Goal: Information Seeking & Learning: Learn about a topic

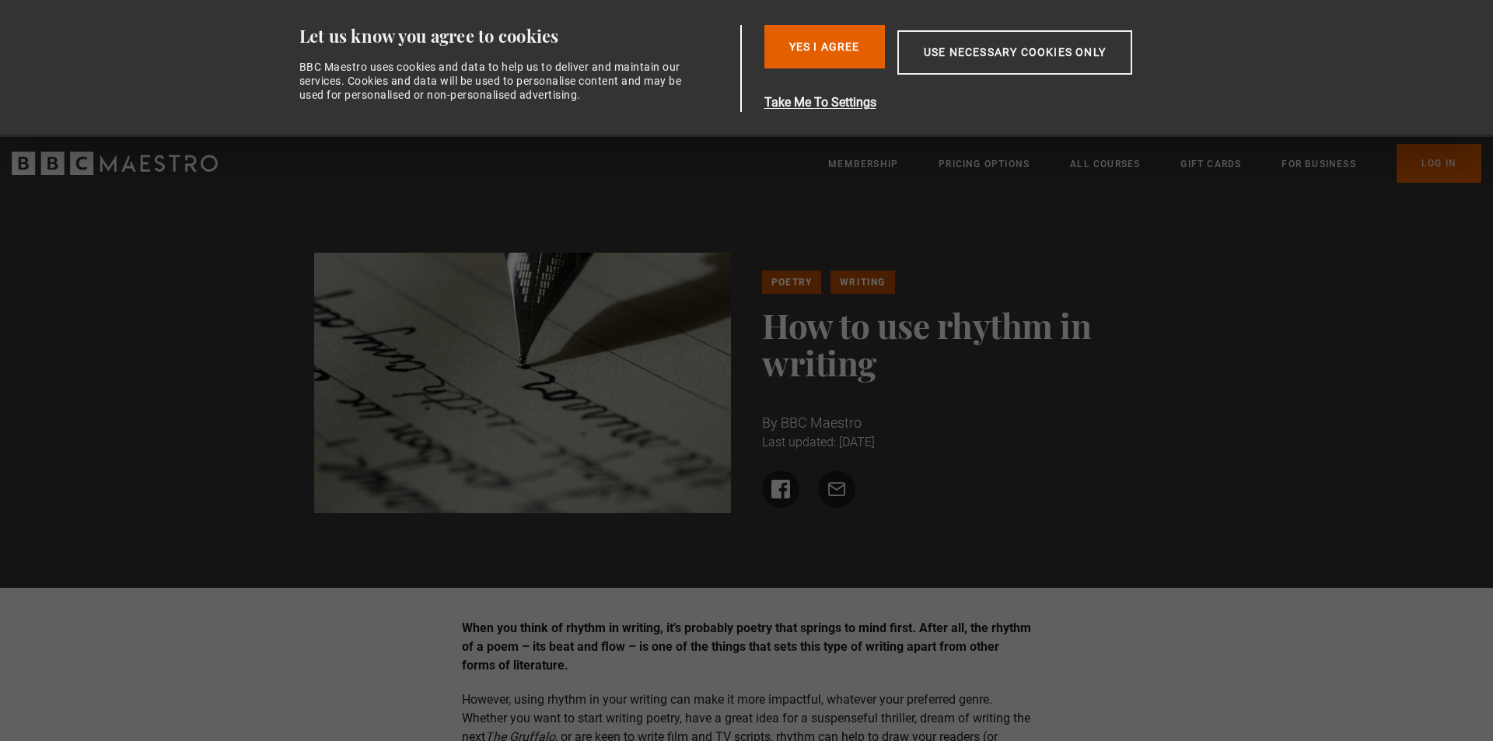
click at [583, 415] on img at bounding box center [523, 383] width 418 height 261
click at [583, 419] on img at bounding box center [523, 383] width 418 height 261
click at [684, 674] on p "When you think of rhythm in writing, it’s probably poetry that springs to mind …" at bounding box center [747, 647] width 570 height 56
click at [765, 25] on button "Yes I Agree" at bounding box center [825, 47] width 121 height 44
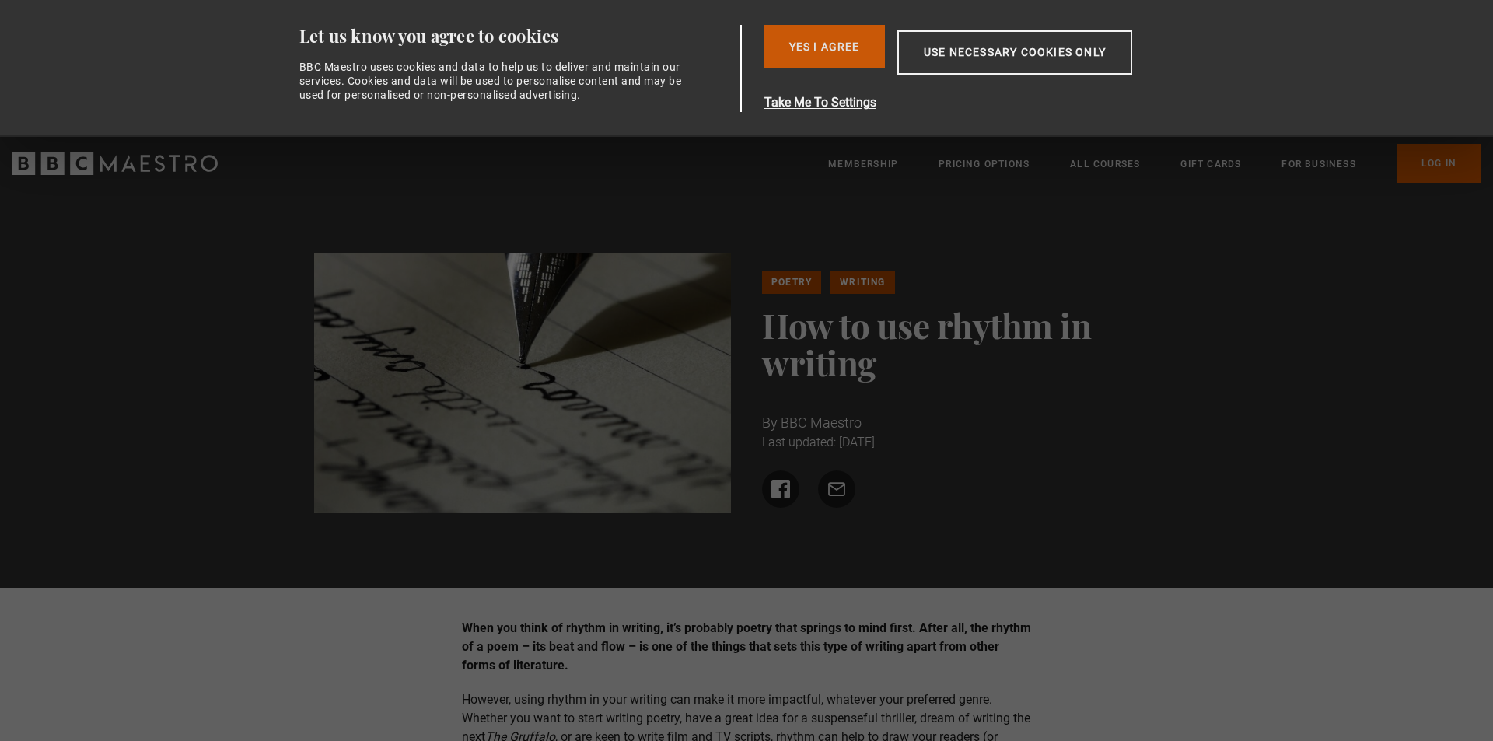
click at [765, 25] on button "Yes I Agree" at bounding box center [825, 47] width 121 height 44
click at [819, 43] on button "Yes I Agree" at bounding box center [825, 47] width 121 height 44
click at [765, 25] on button "Yes I Agree" at bounding box center [825, 47] width 121 height 44
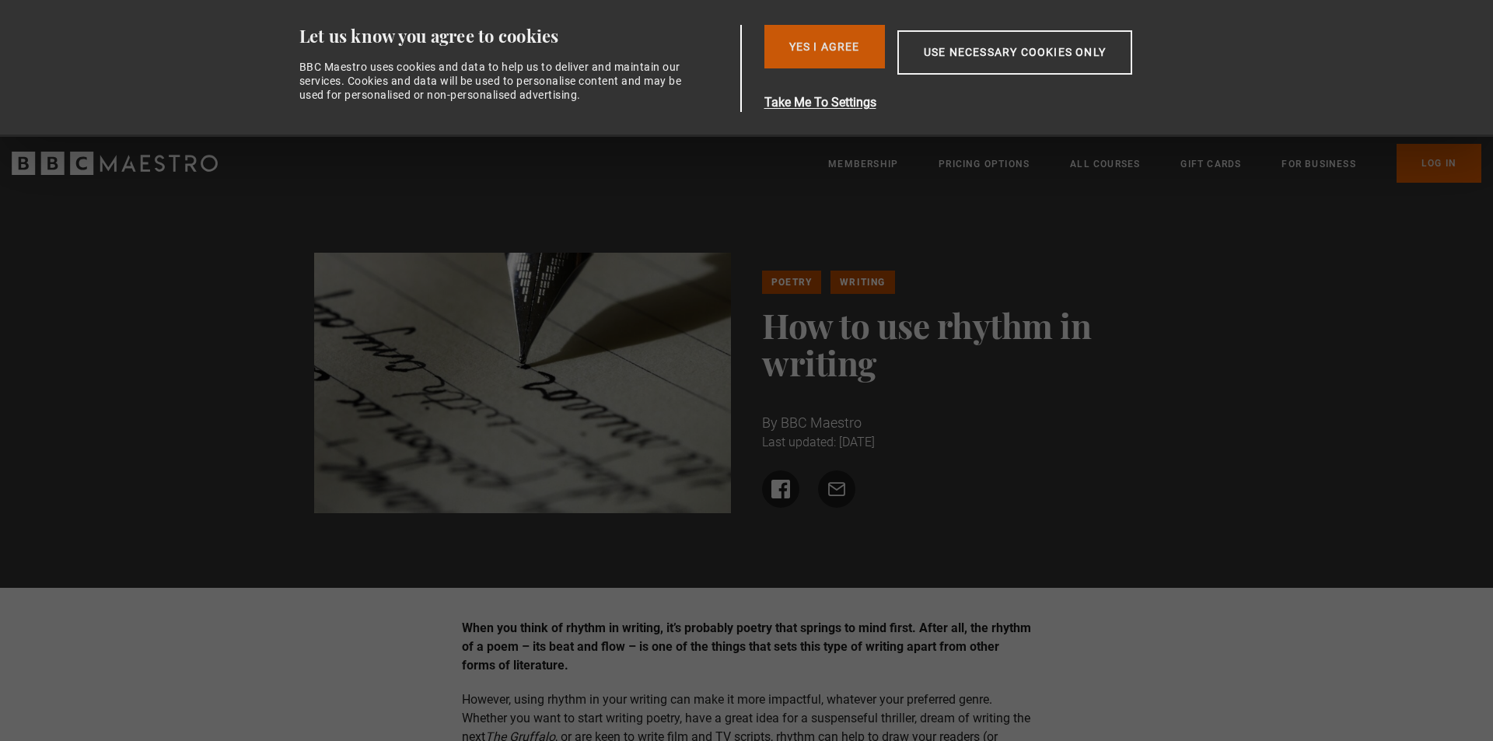
click button "Yes I Agree" at bounding box center [825, 47] width 121 height 44
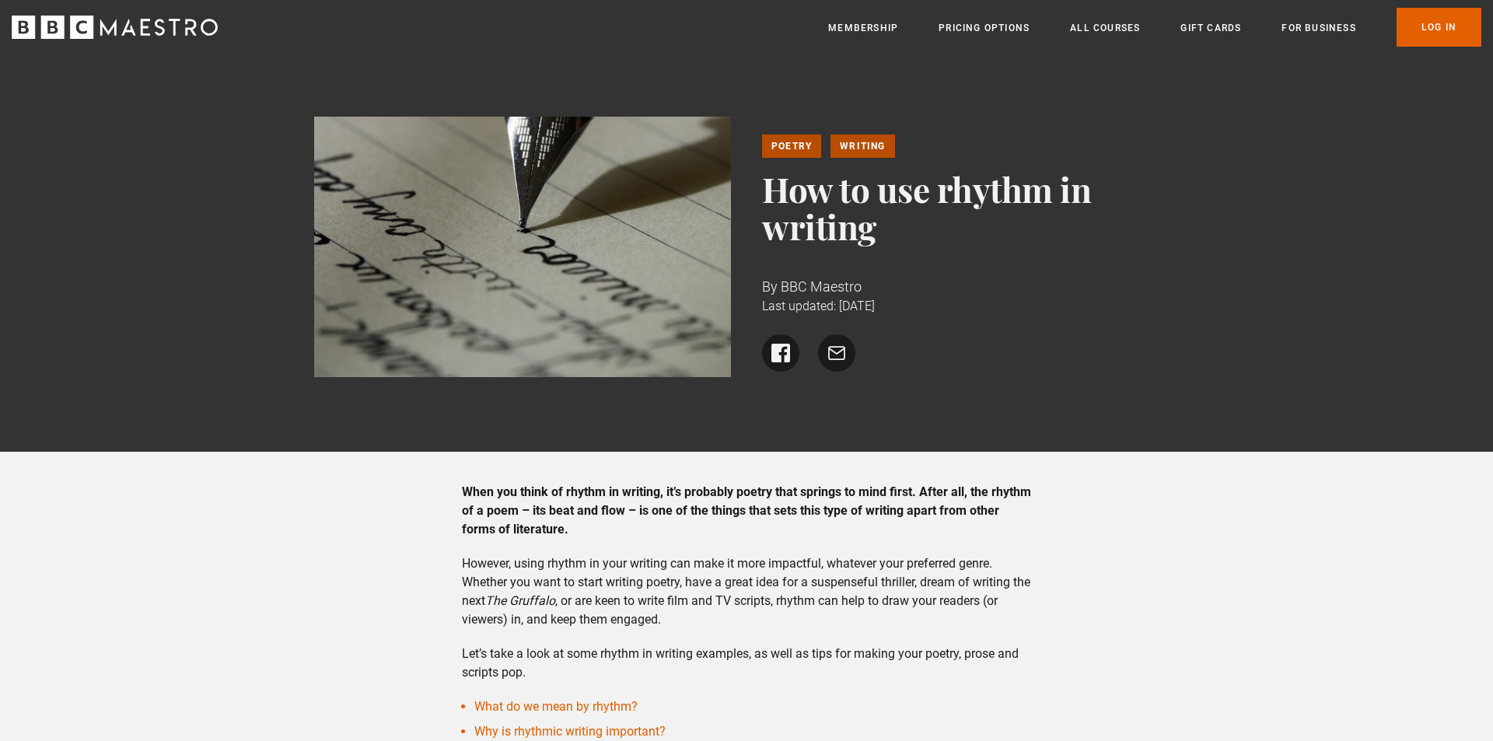
click button "Yes I Agree" at bounding box center [0, 0] width 0 height 0
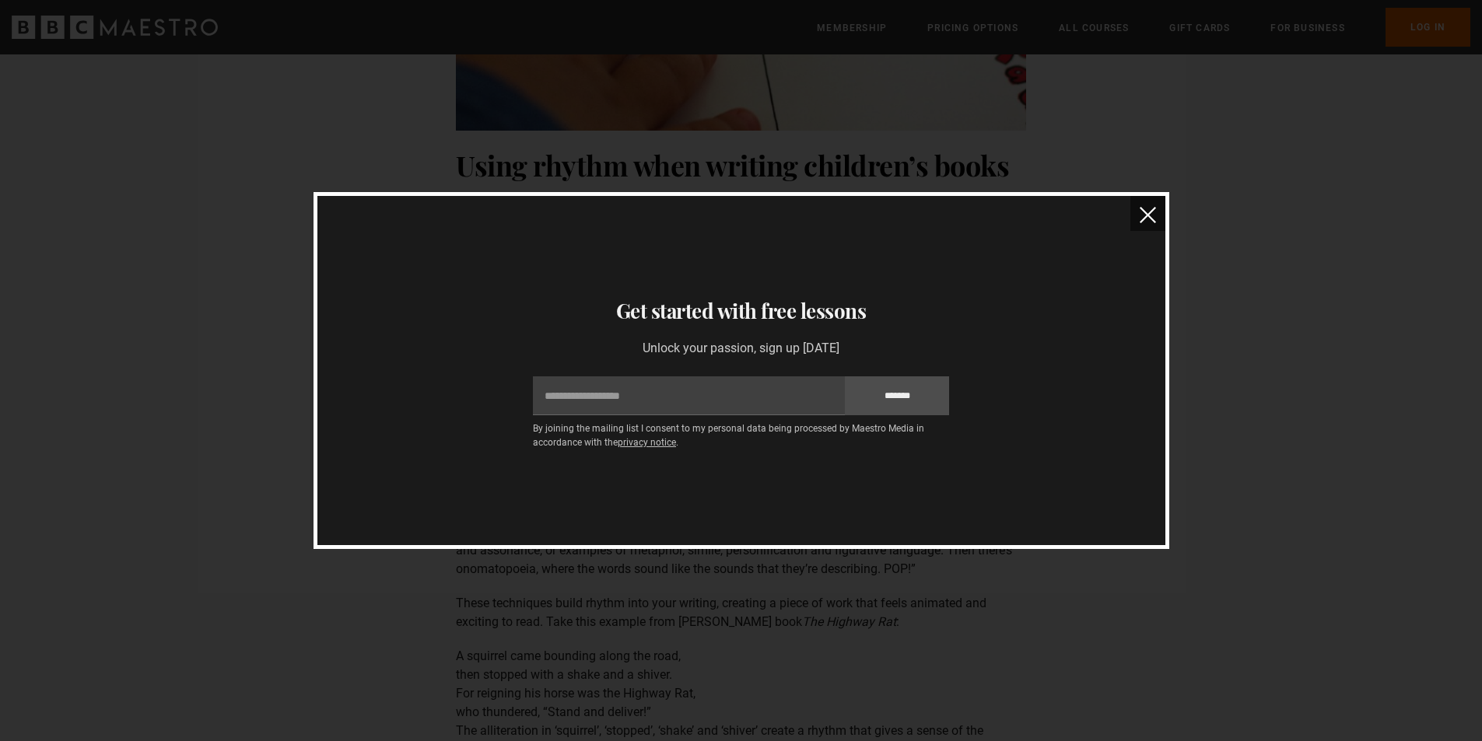
scroll to position [3267, 0]
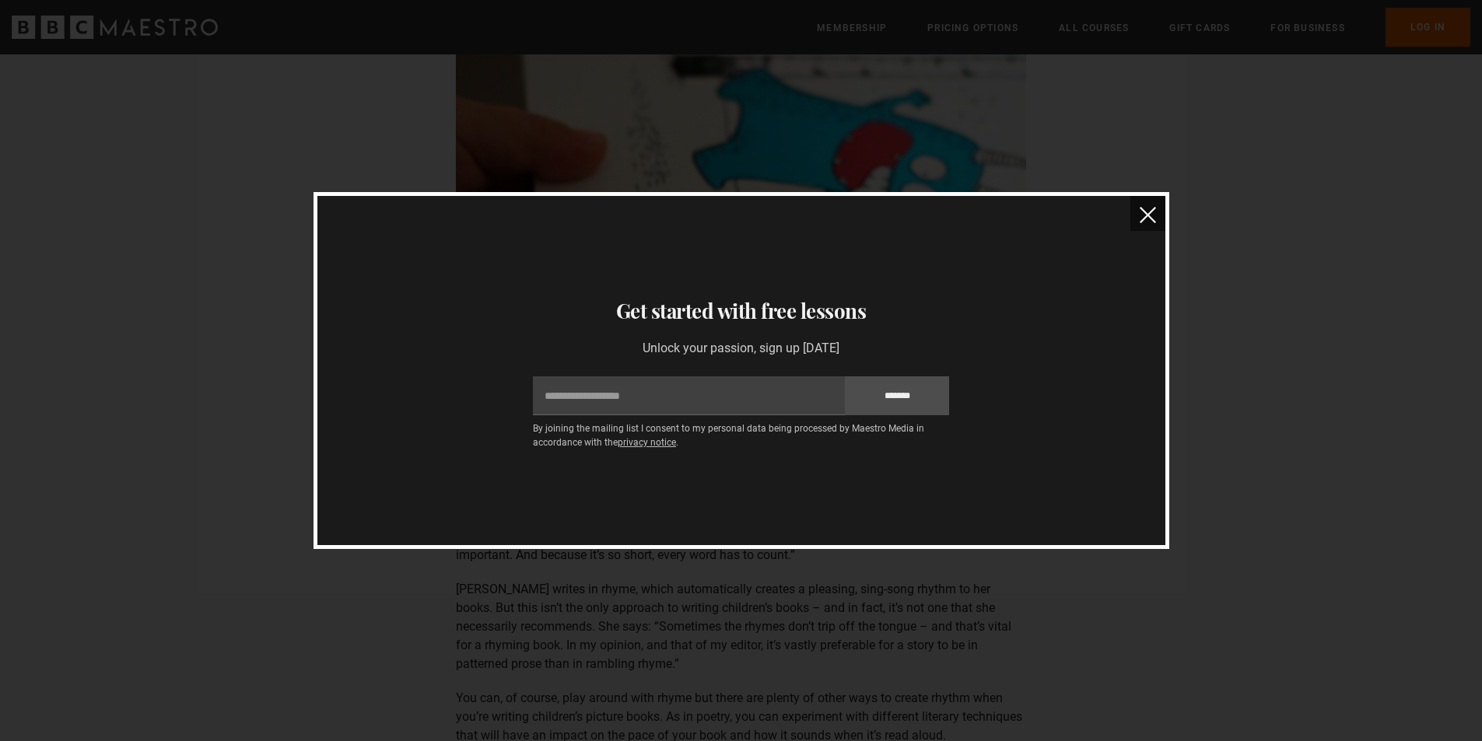
click button "close" at bounding box center [1147, 213] width 35 height 35
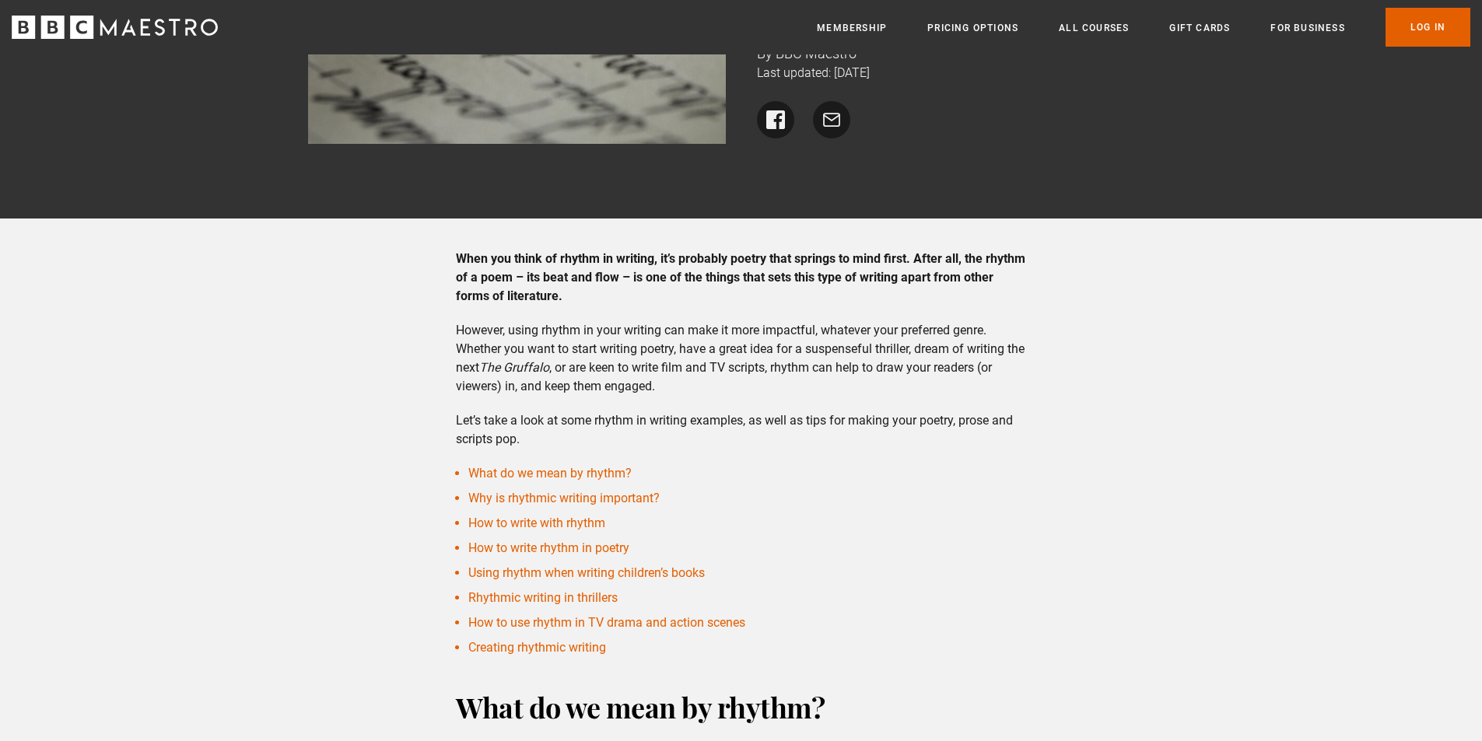
scroll to position [0, 0]
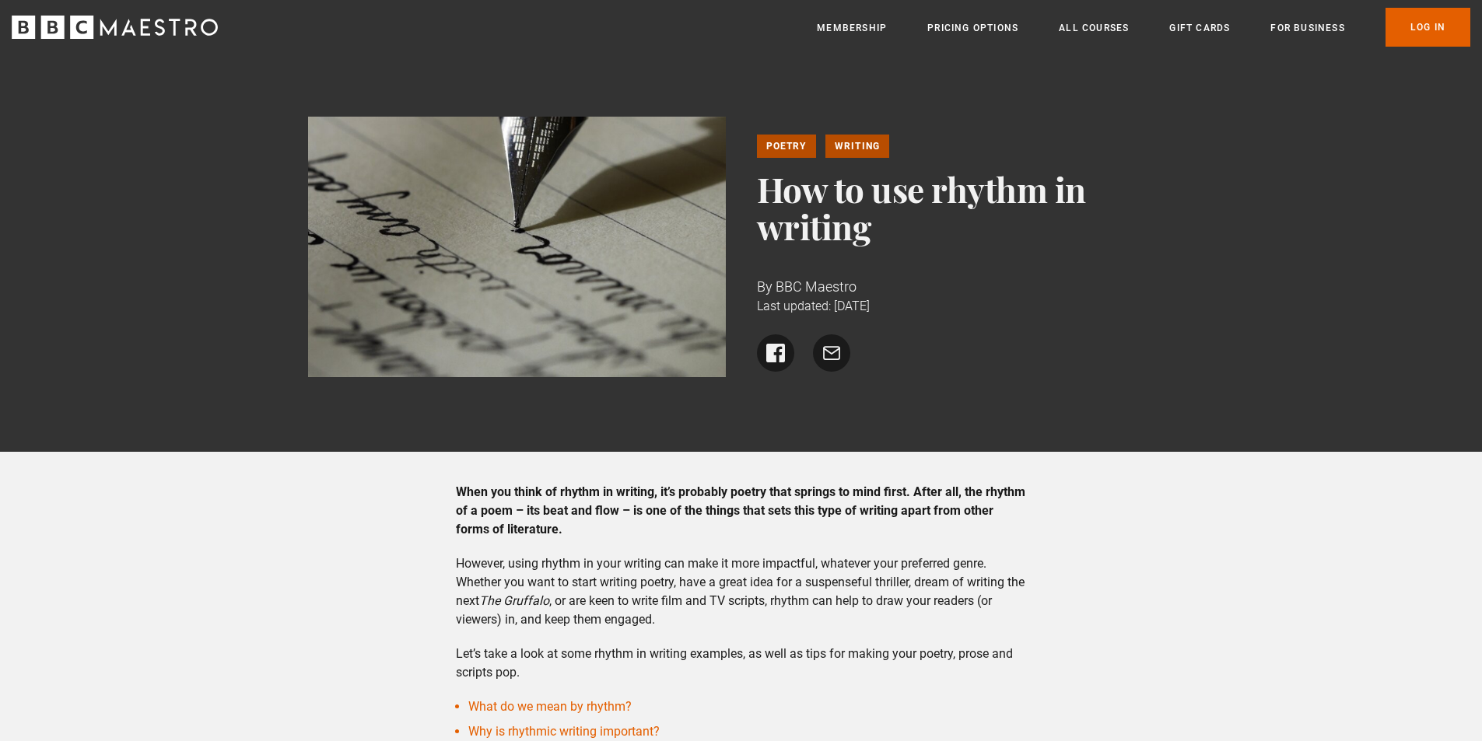
click at [624, 289] on img at bounding box center [517, 247] width 418 height 261
click at [796, 144] on link "Poetry" at bounding box center [786, 146] width 59 height 23
